Goal: Navigation & Orientation: Find specific page/section

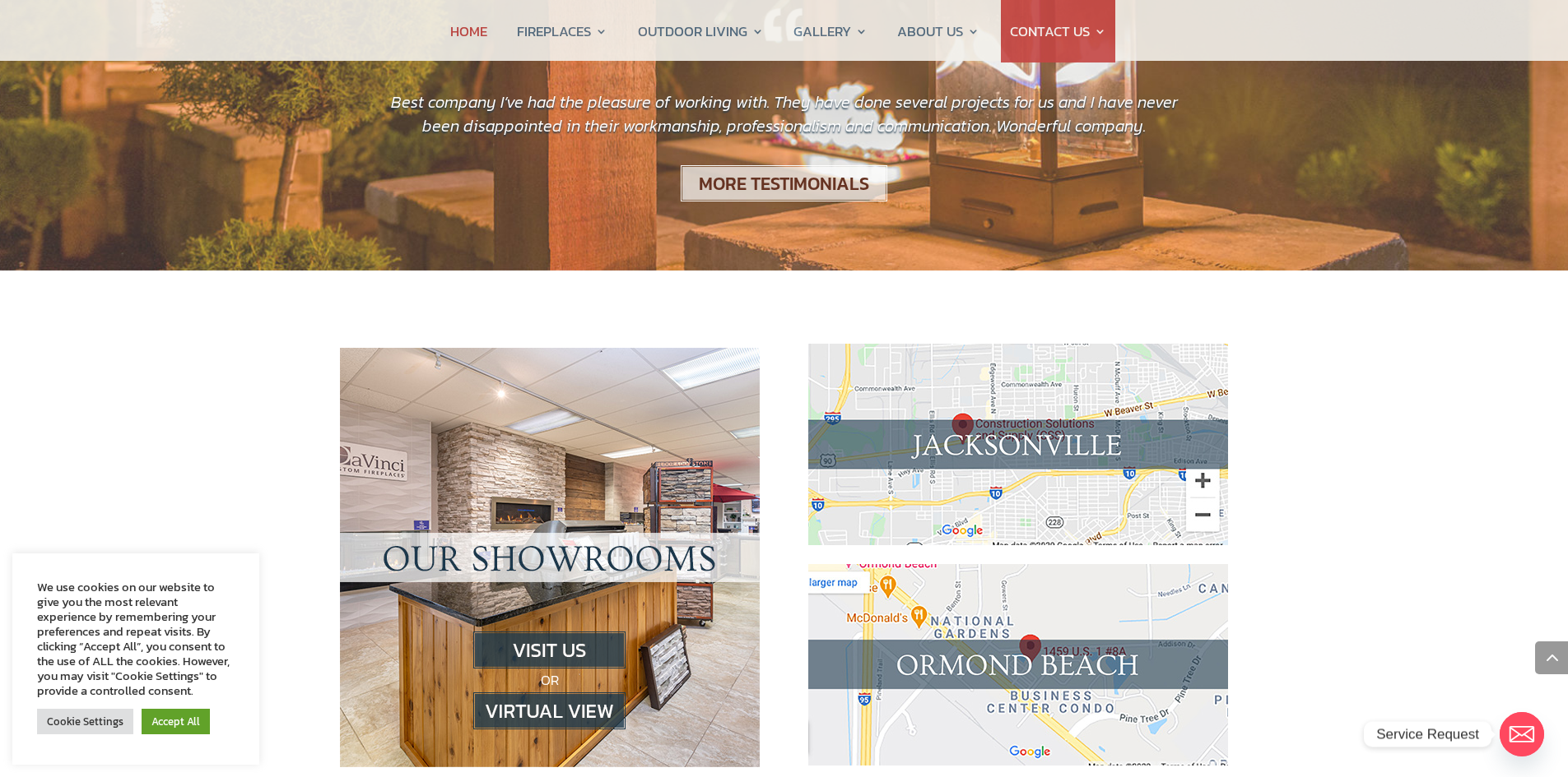
scroll to position [1481, 0]
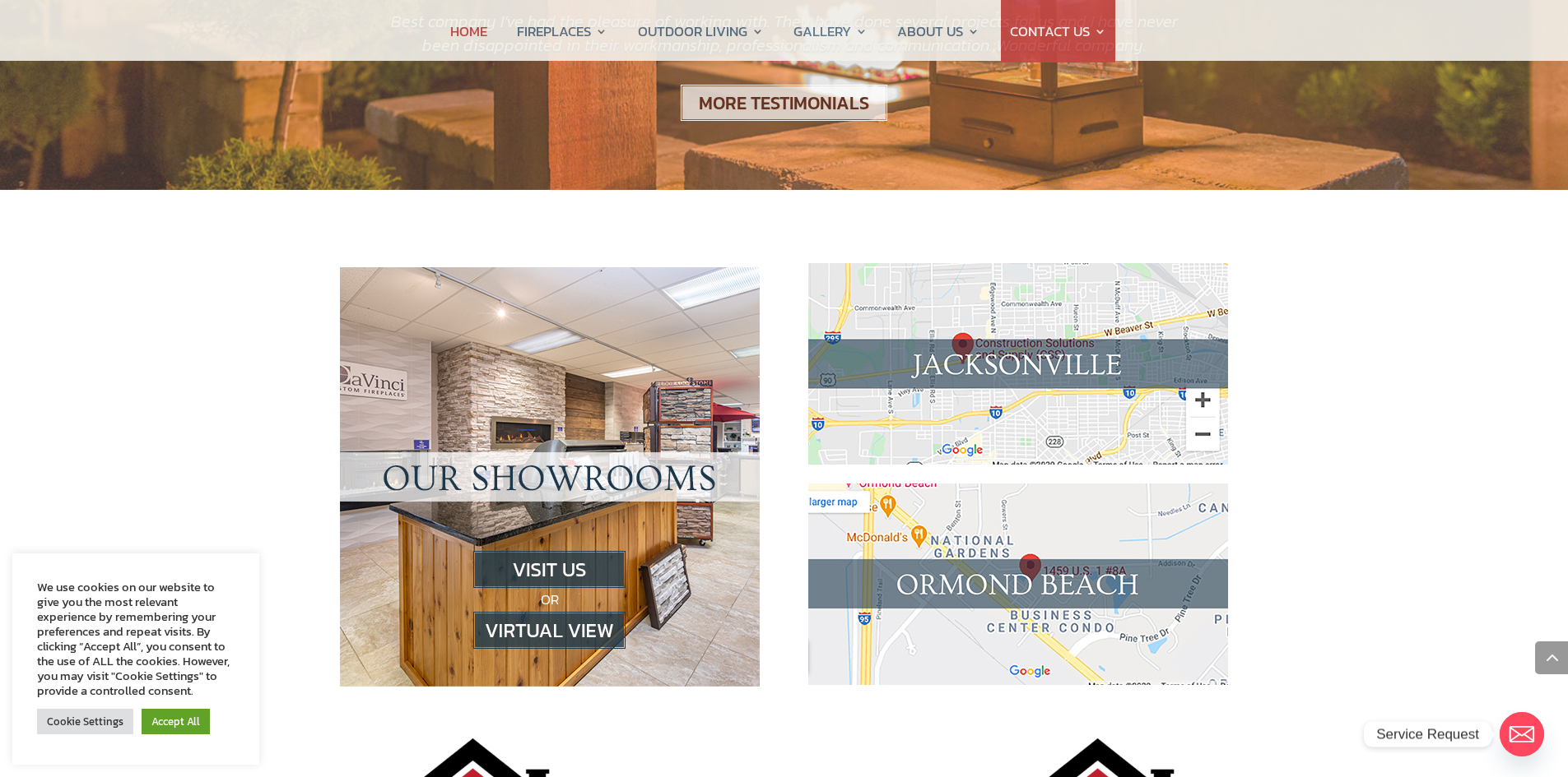
click at [562, 612] on img at bounding box center [549, 630] width 153 height 37
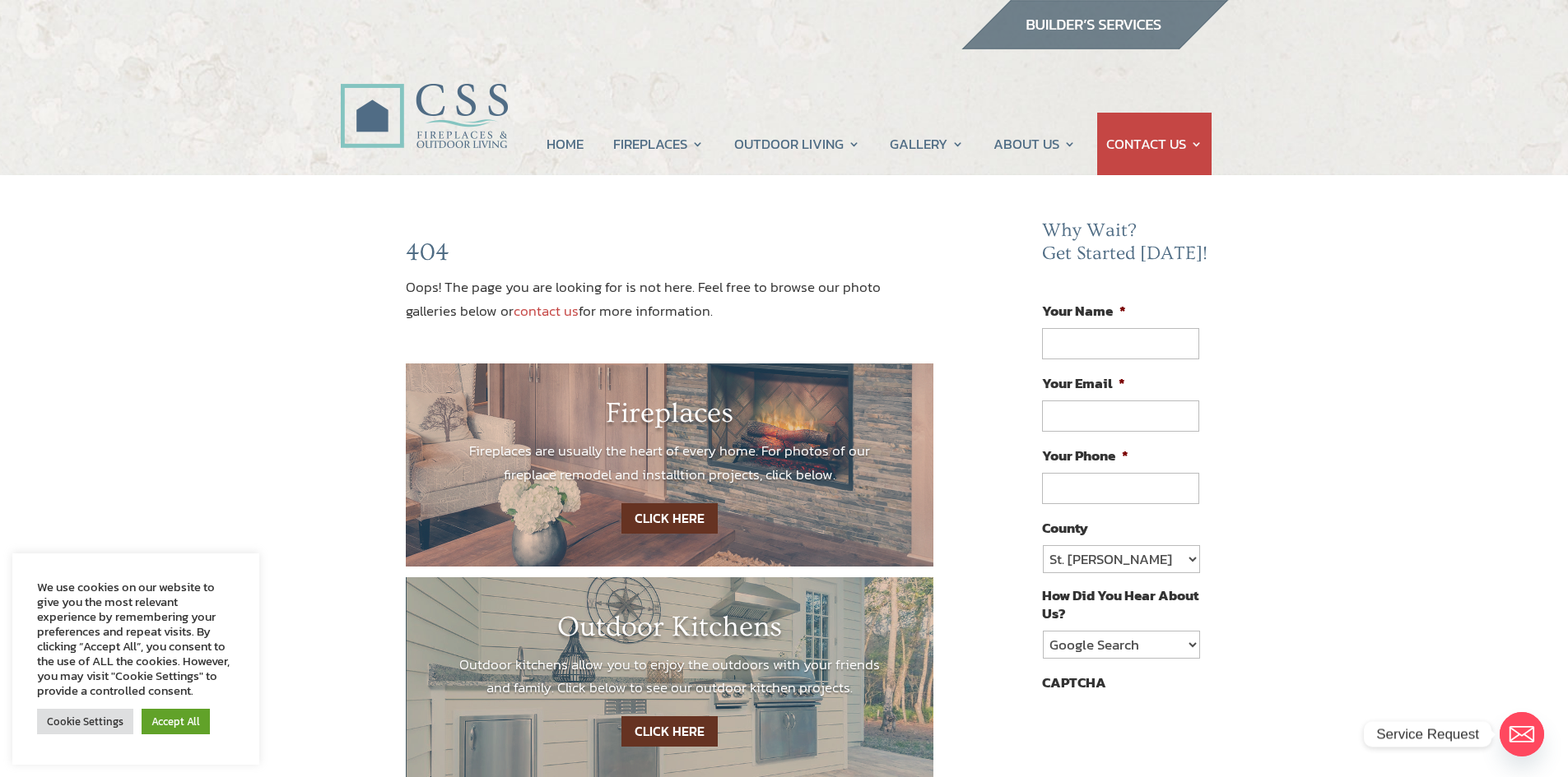
click at [674, 514] on link "CLICK HERE" at bounding box center [668, 518] width 96 height 30
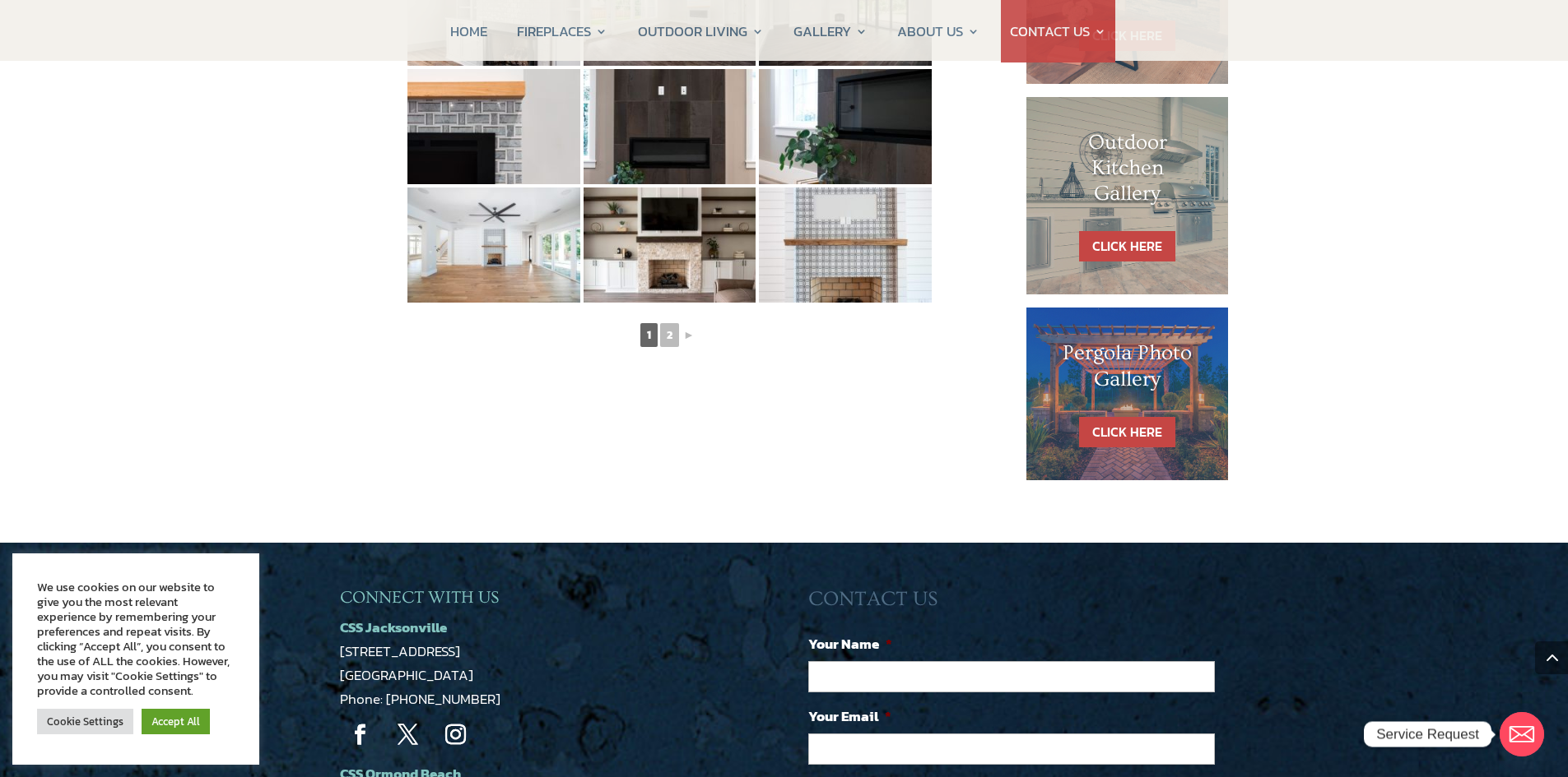
scroll to position [987, 0]
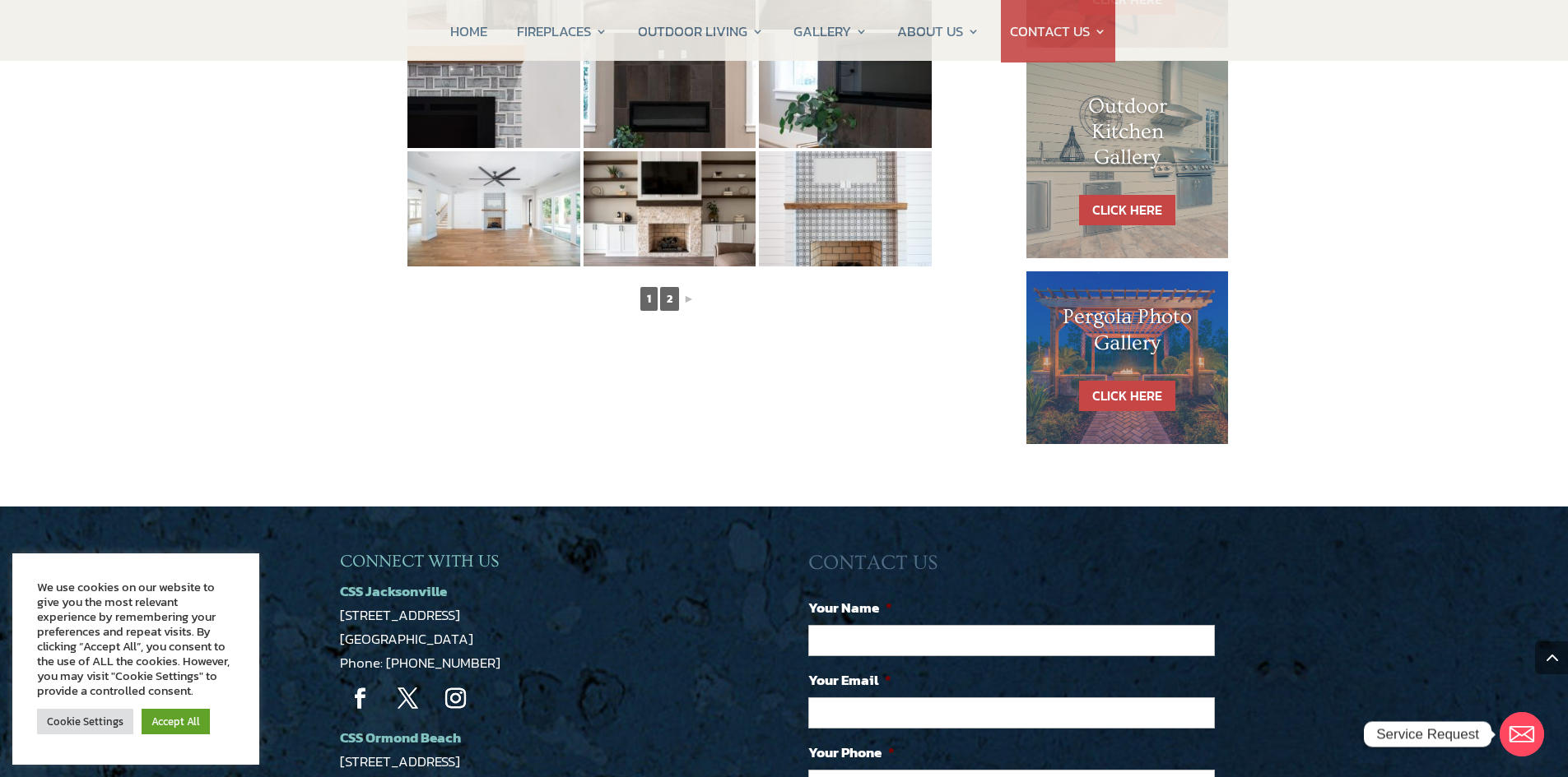
click at [668, 291] on link "2" at bounding box center [668, 299] width 18 height 24
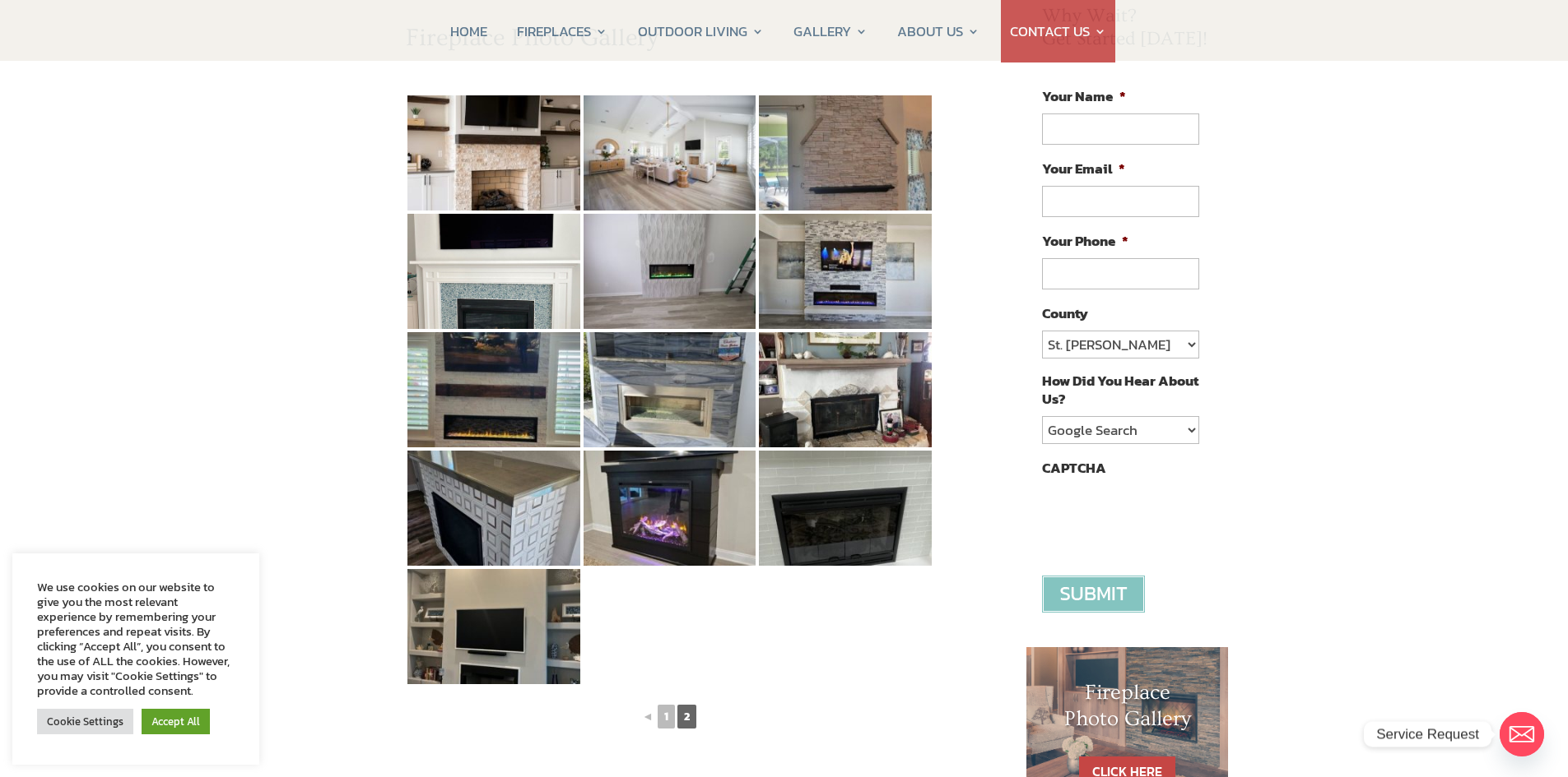
scroll to position [164, 0]
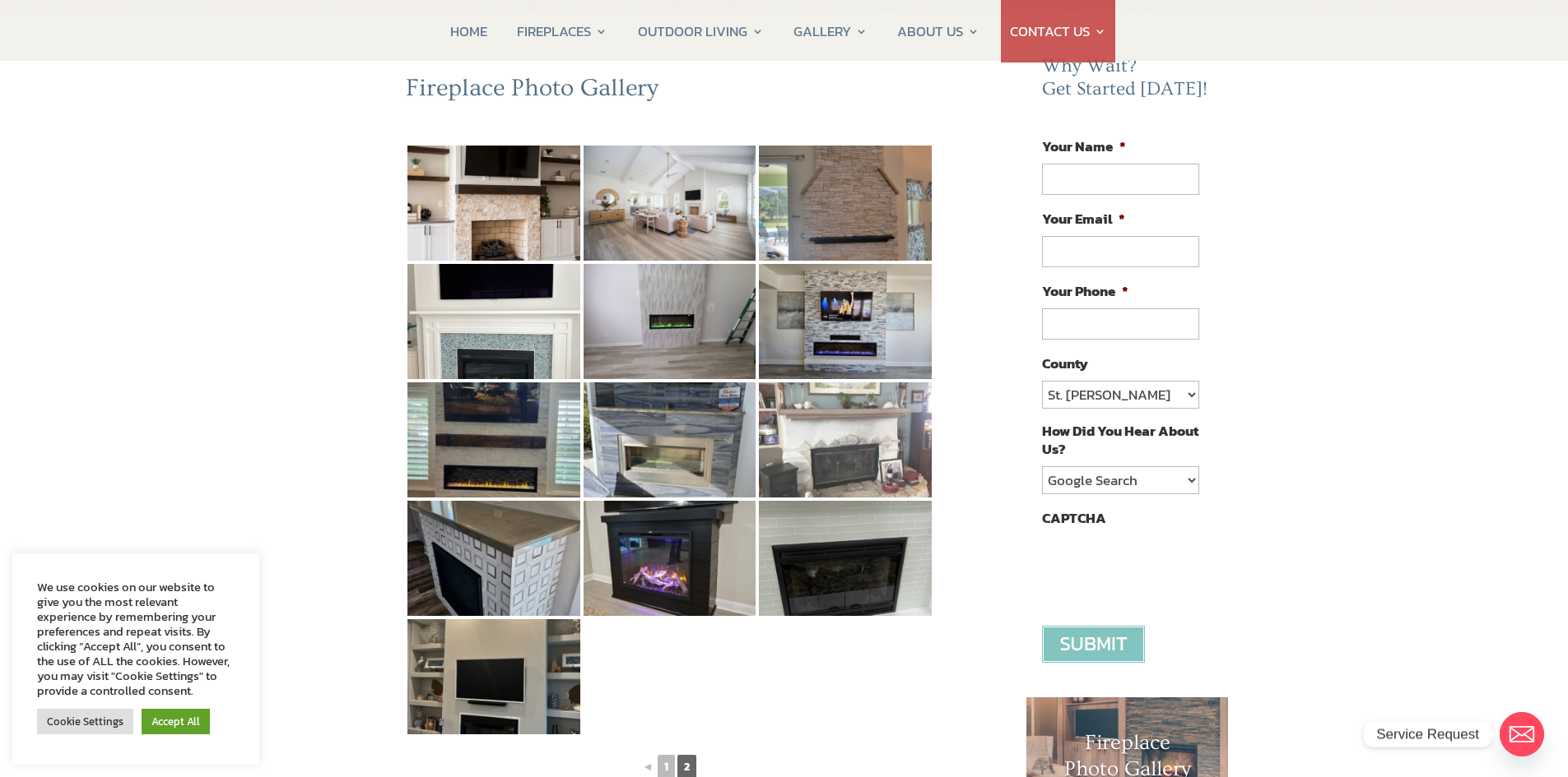
click at [852, 418] on img at bounding box center [845, 440] width 173 height 116
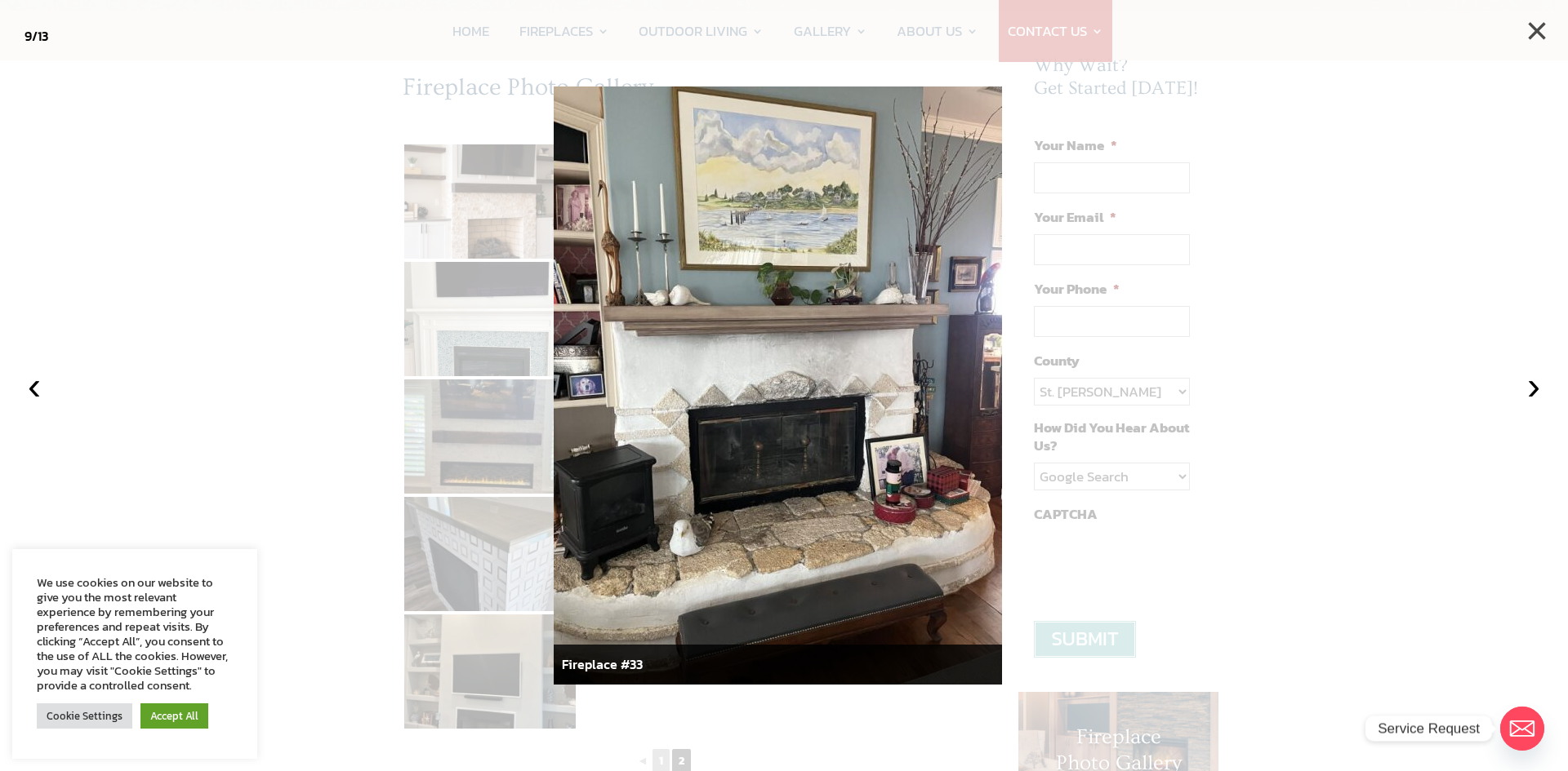
click at [1535, 28] on button "×" at bounding box center [1536, 31] width 36 height 36
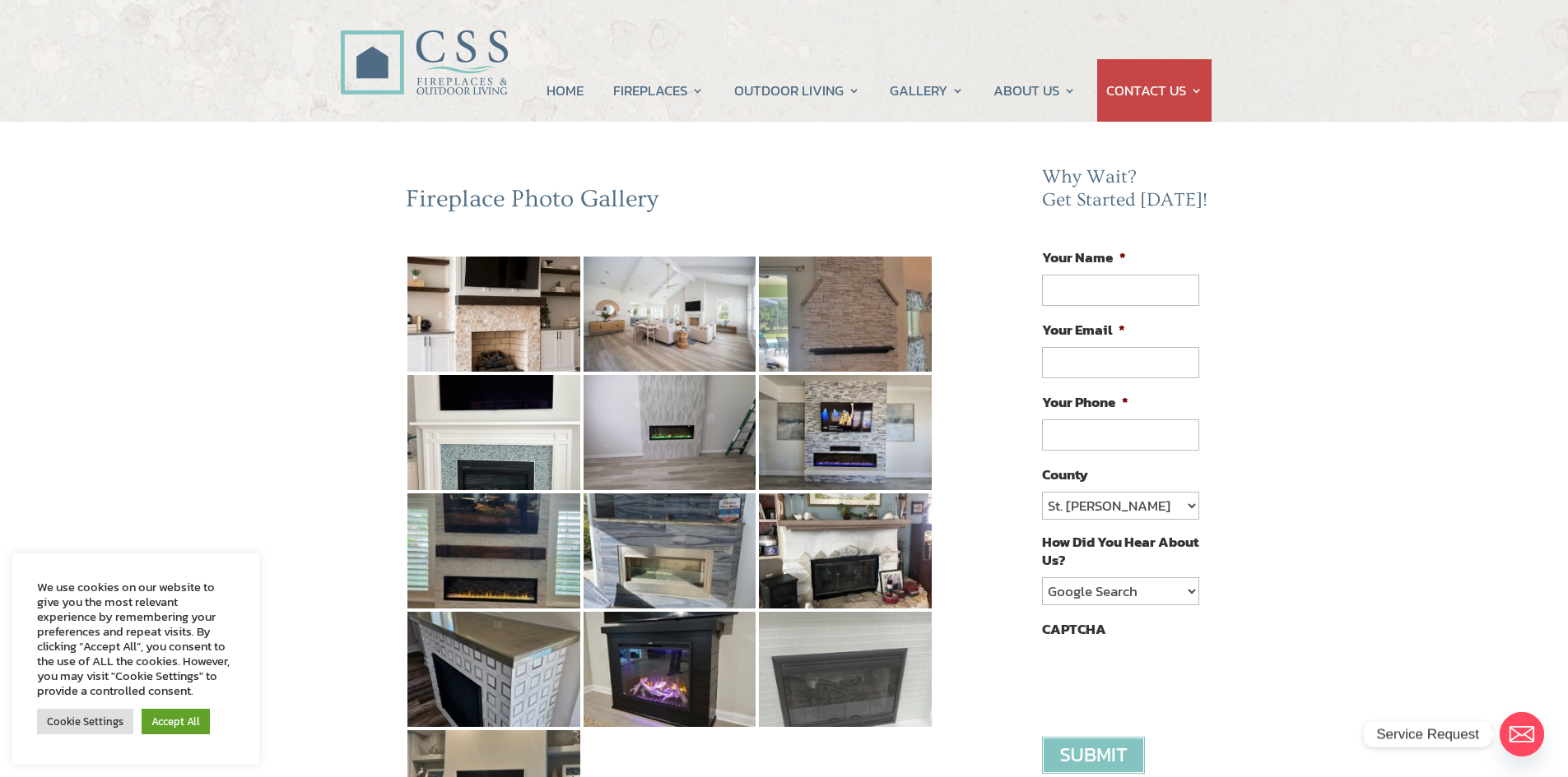
scroll to position [0, 0]
